Goal: Communication & Community: Share content

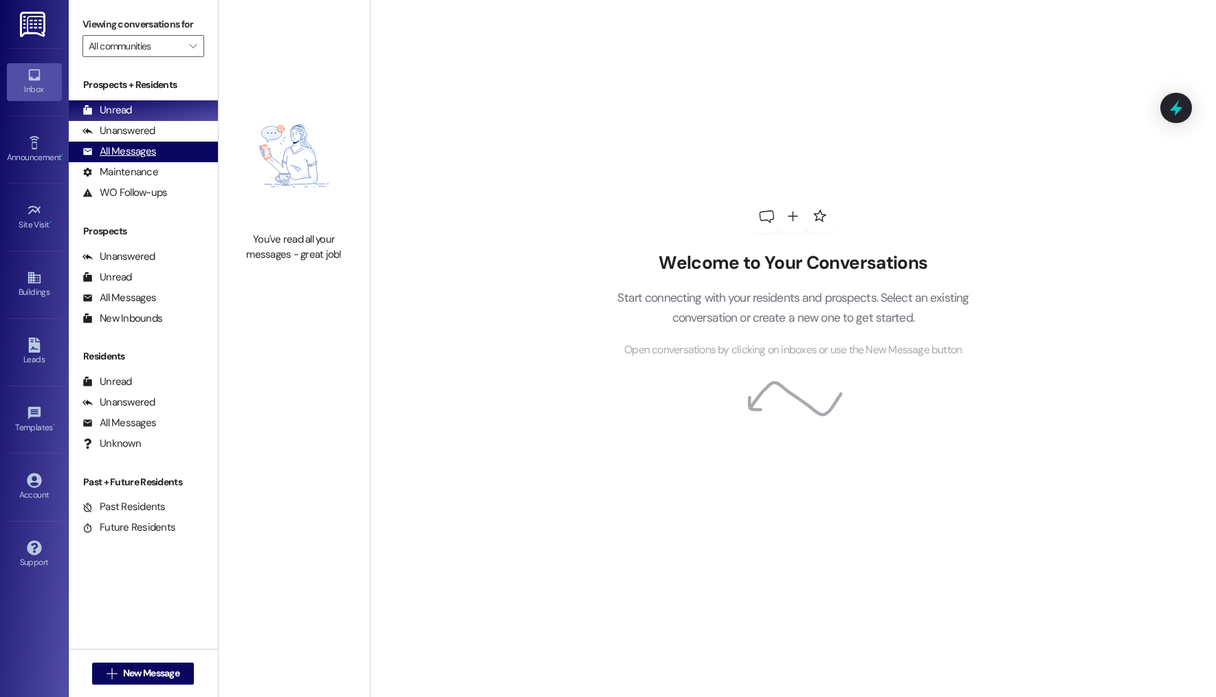
click at [171, 149] on div "All Messages (undefined)" at bounding box center [143, 152] width 149 height 21
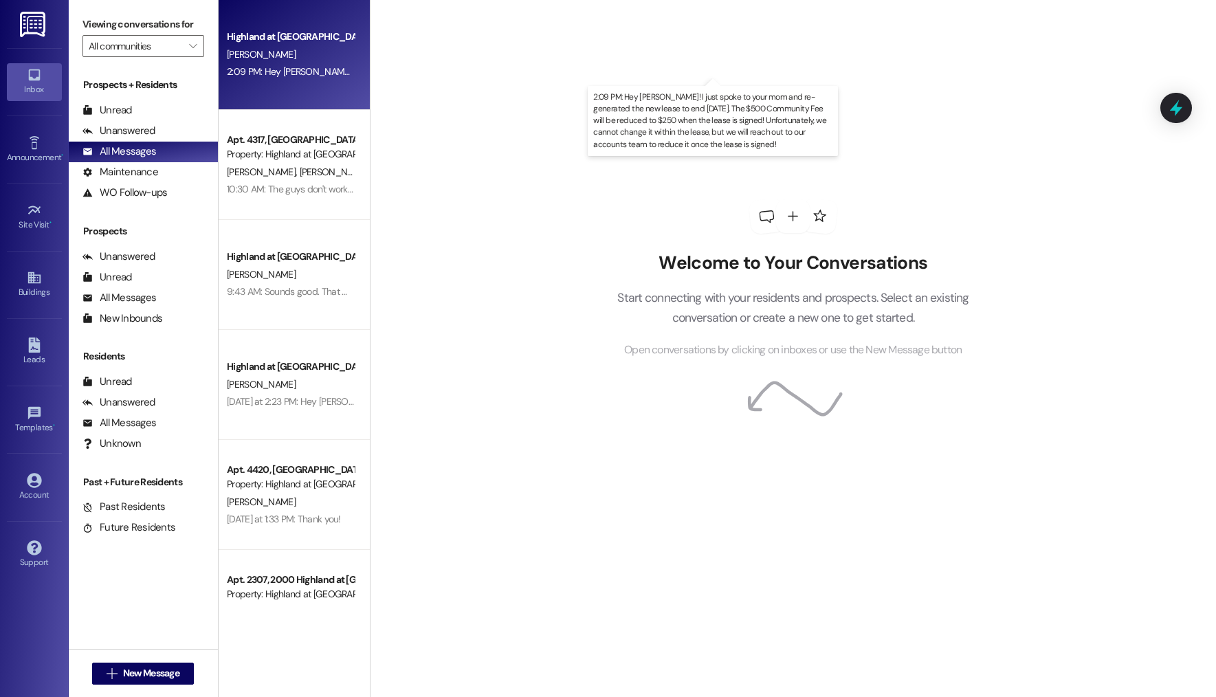
click at [256, 67] on div "2:09 PM: Hey Reed! I just spoke to your mom and re-generated the new lease to e…" at bounding box center [854, 71] width 1254 height 12
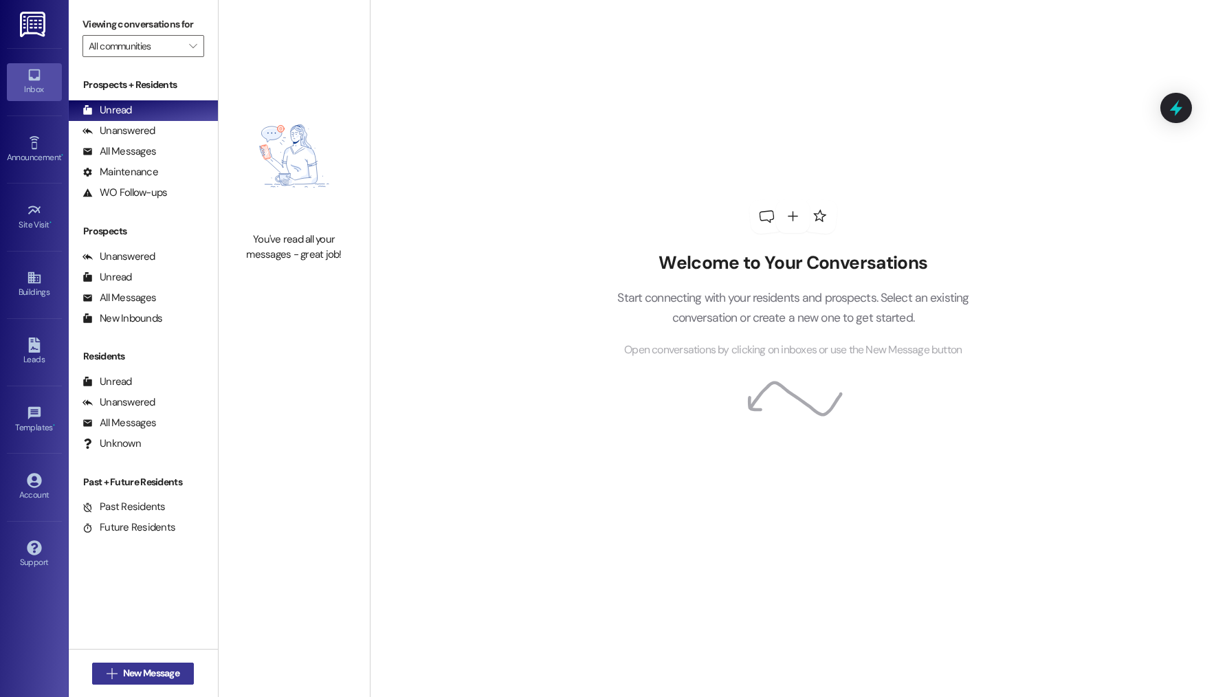
click at [156, 682] on div " New Message" at bounding box center [143, 674] width 102 height 34
click at [153, 681] on button " New Message" at bounding box center [143, 674] width 102 height 22
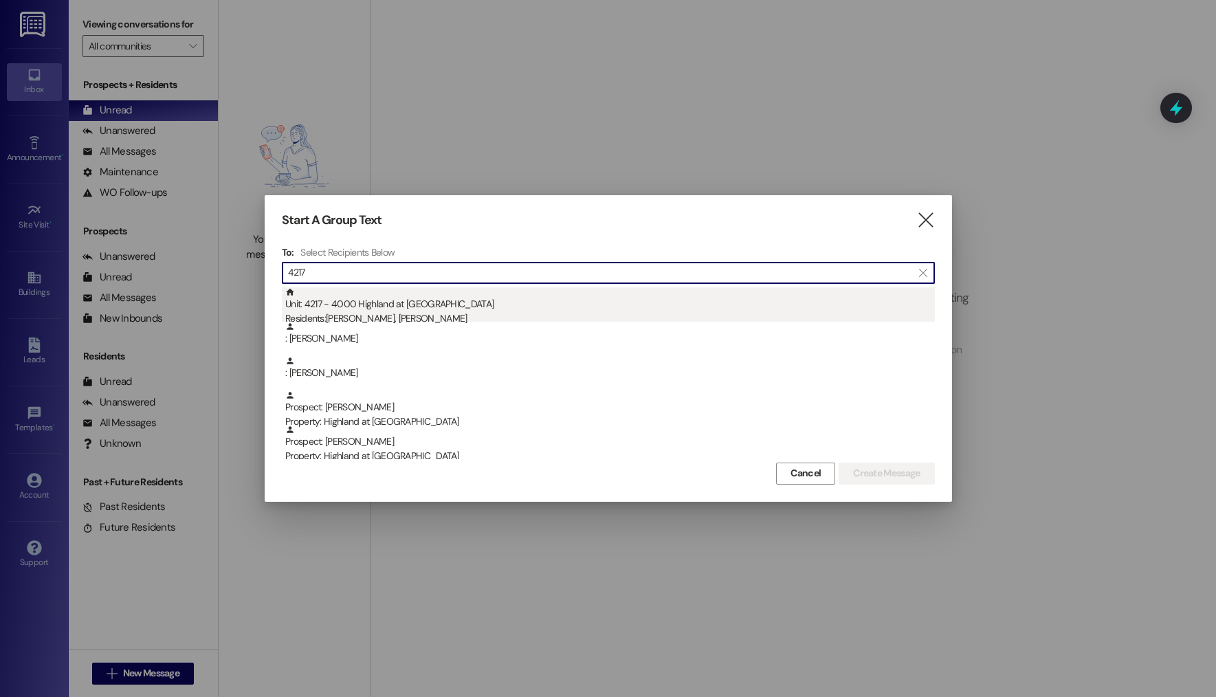
type input "4217"
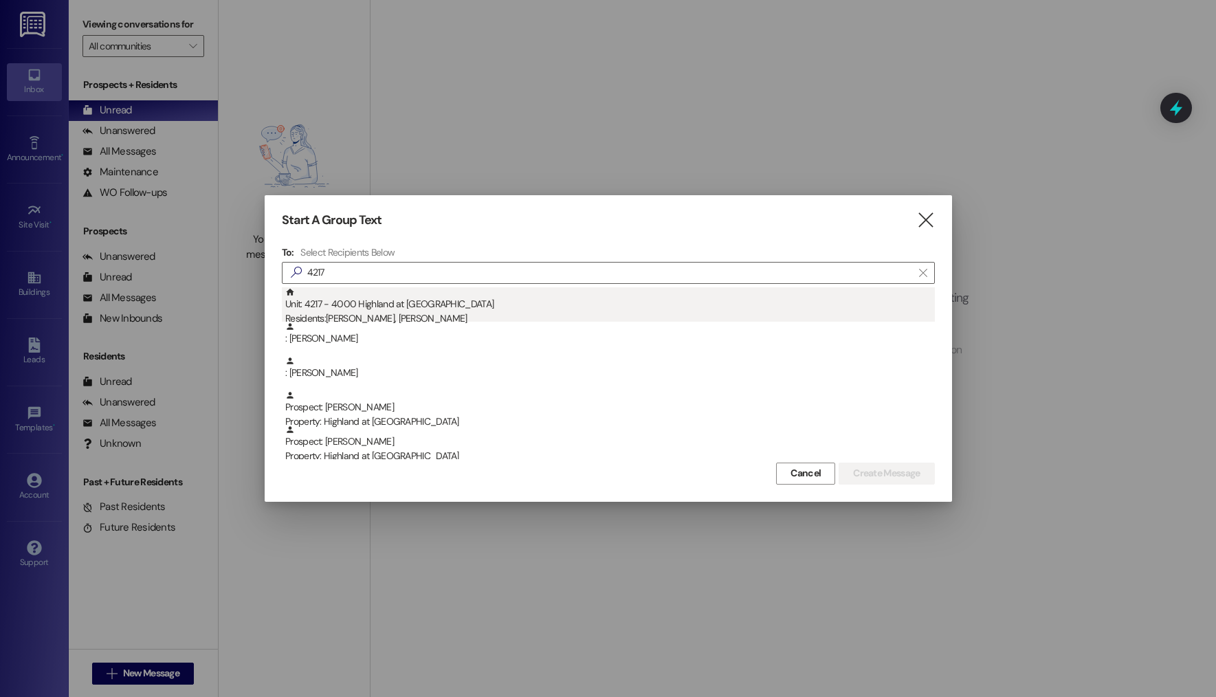
click at [541, 303] on div "Unit: 4217 - 4000 Highland at [GEOGRAPHIC_DATA] Residents: [PERSON_NAME], [PERS…" at bounding box center [610, 306] width 650 height 39
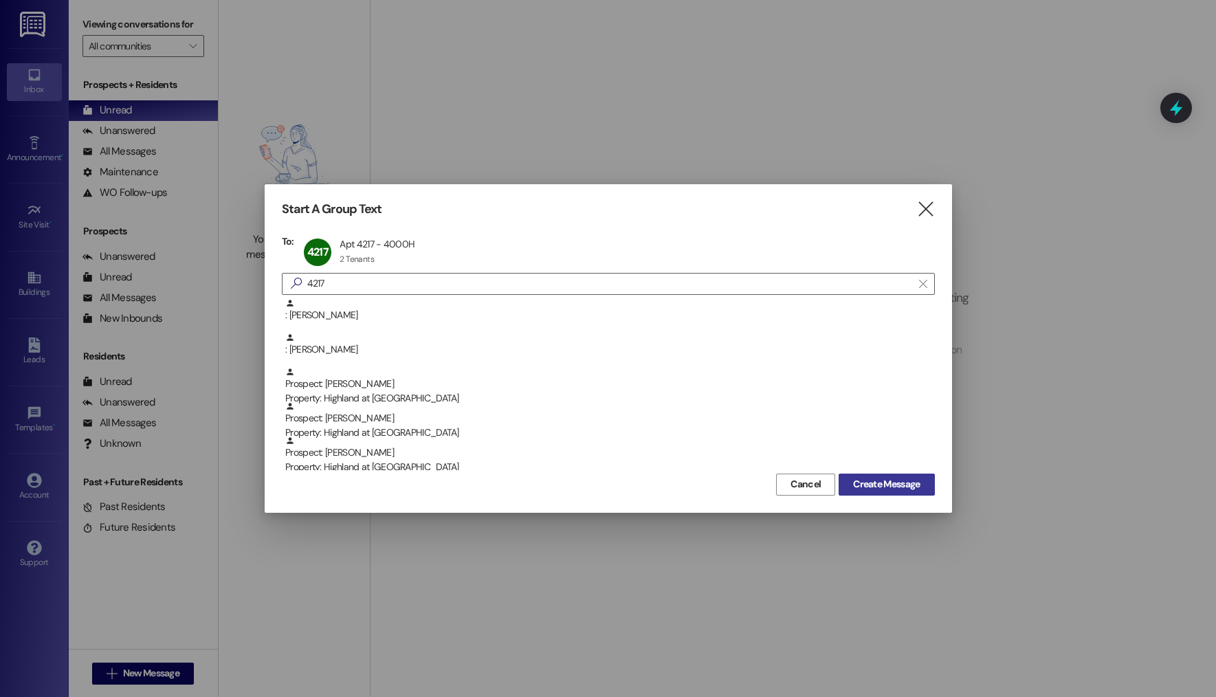
drag, startPoint x: 868, startPoint y: 483, endPoint x: 847, endPoint y: 494, distance: 23.4
click at [868, 483] on span "Create Message" at bounding box center [886, 484] width 67 height 14
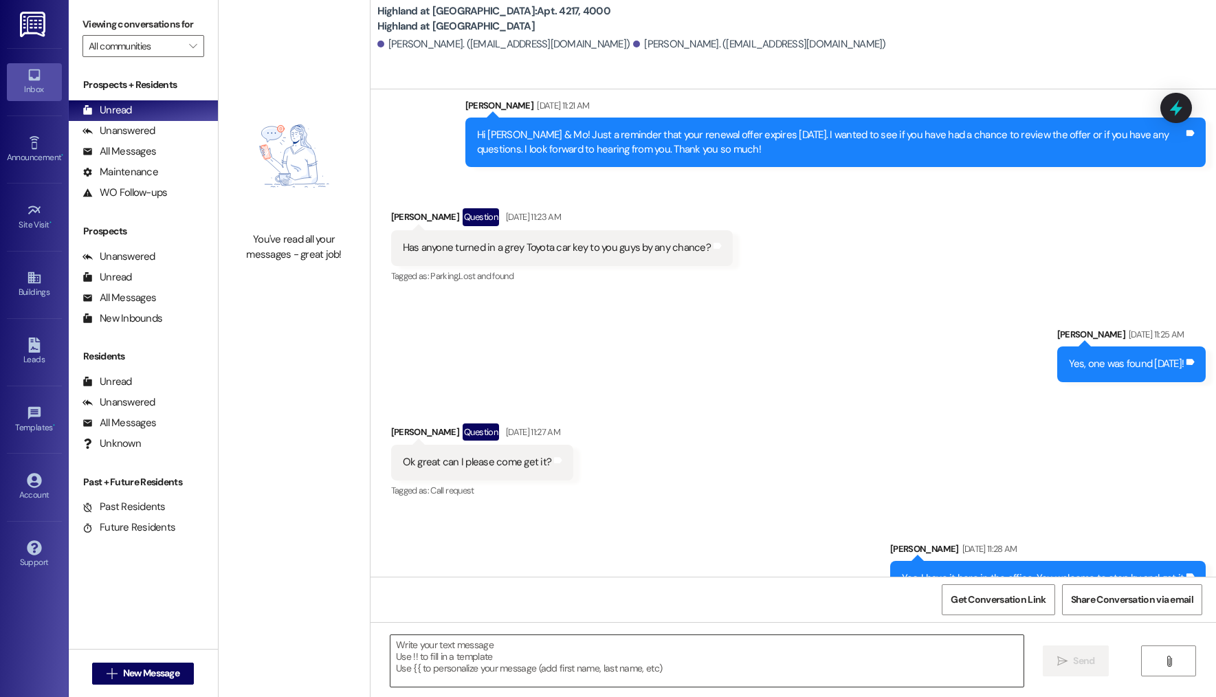
click at [492, 653] on textarea at bounding box center [707, 661] width 633 height 52
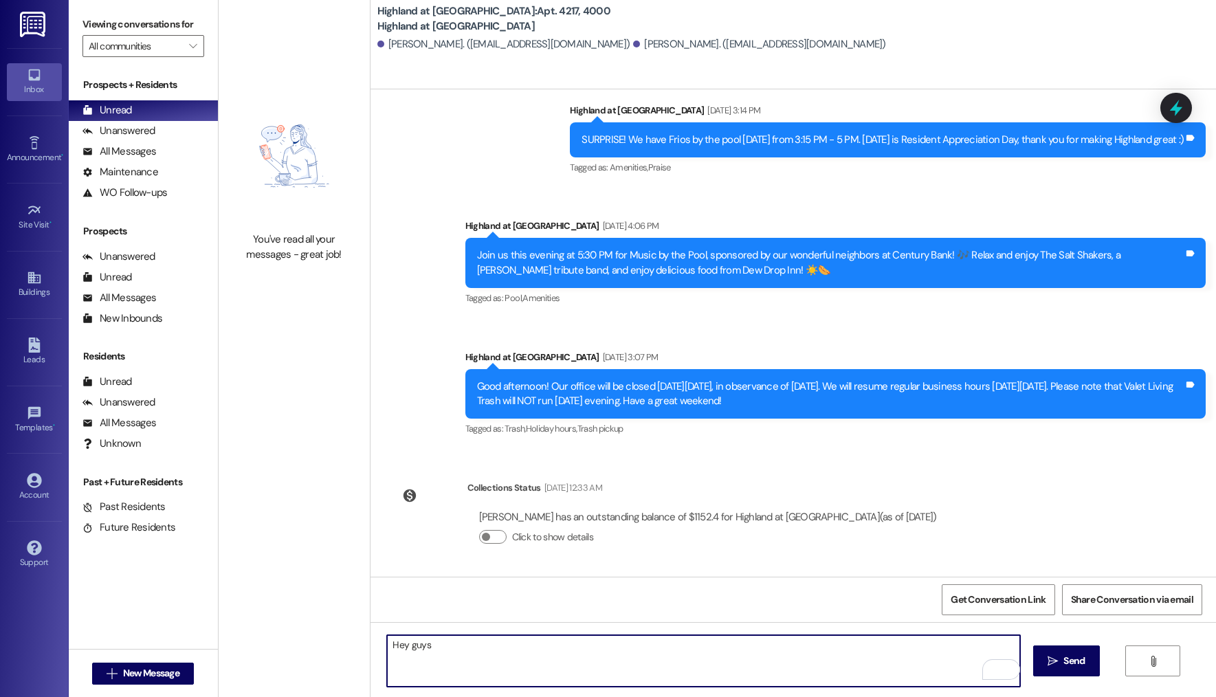
scroll to position [17522, 0]
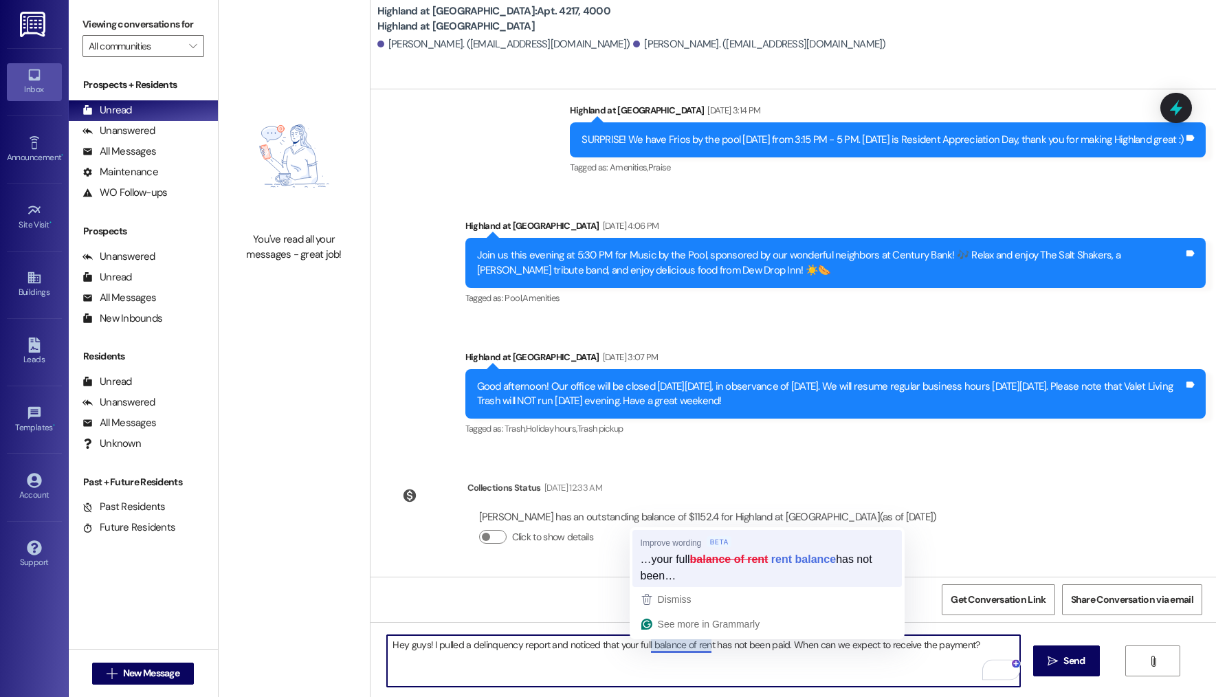
type textarea "Hey guys! I pulled a delinquency report and noticed that your full rent balance…"
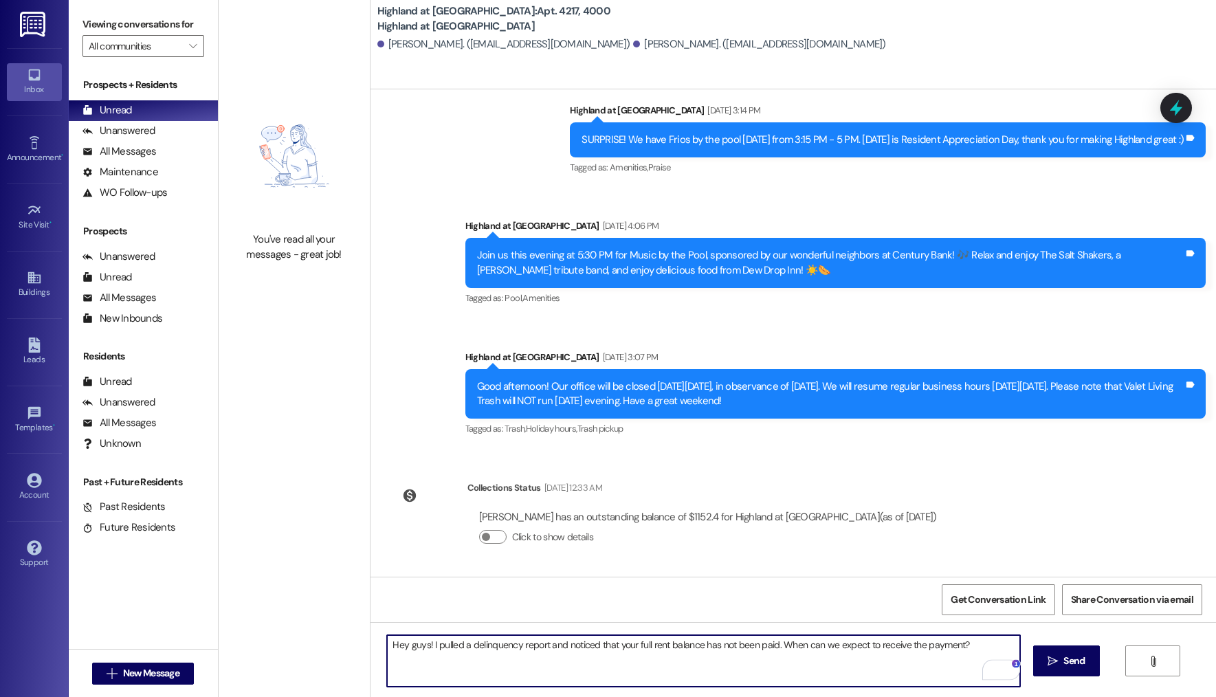
click at [976, 646] on textarea "Hey guys! I pulled a delinquency report and noticed that your full rent balance…" at bounding box center [703, 661] width 633 height 52
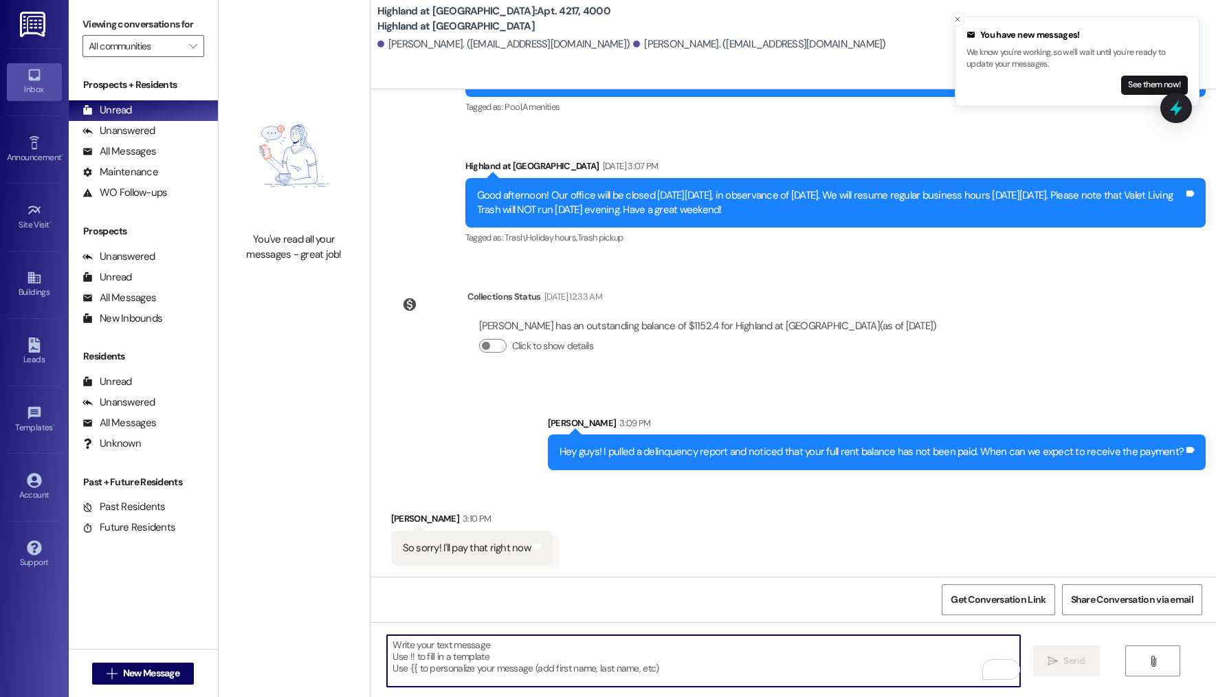
scroll to position [17713, 0]
